Goal: Contribute content

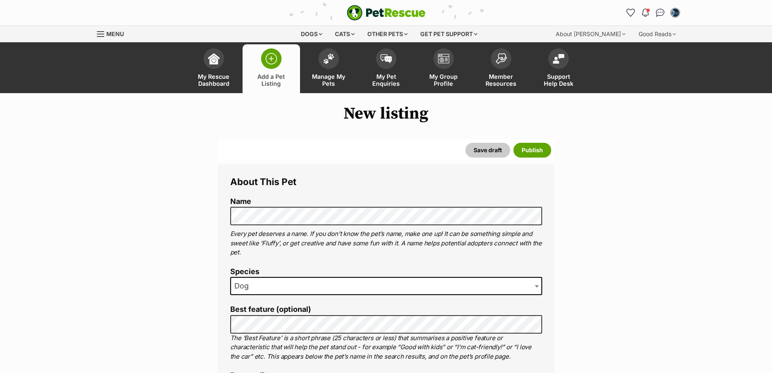
select select
click at [267, 290] on span at bounding box center [386, 286] width 312 height 18
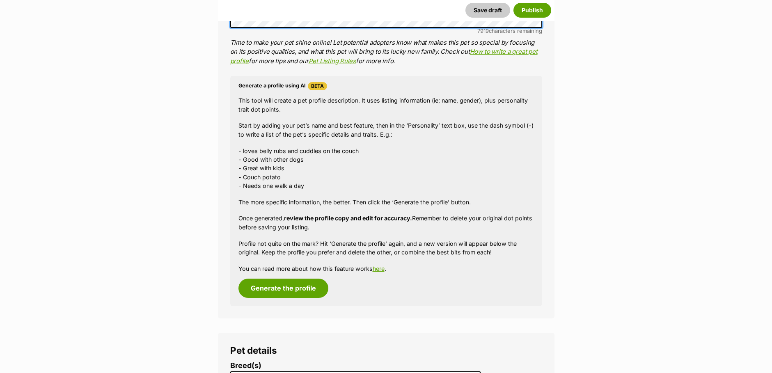
scroll to position [534, 0]
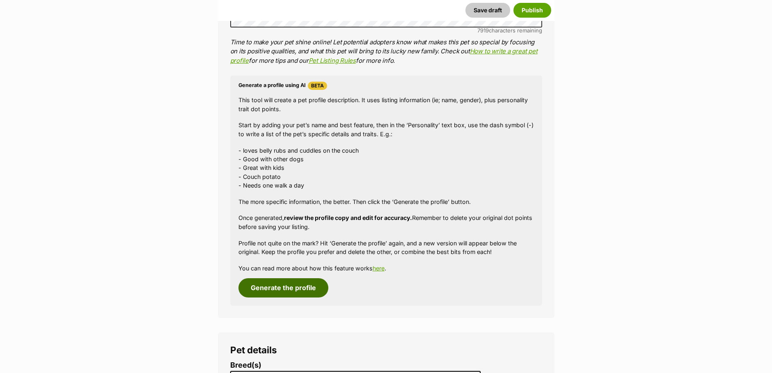
click at [281, 285] on button "Generate the profile" at bounding box center [283, 287] width 90 height 19
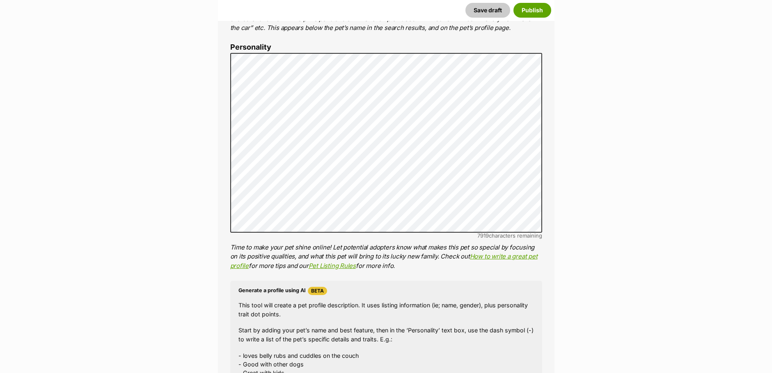
scroll to position [284, 0]
